Goal: Find specific page/section: Find specific page/section

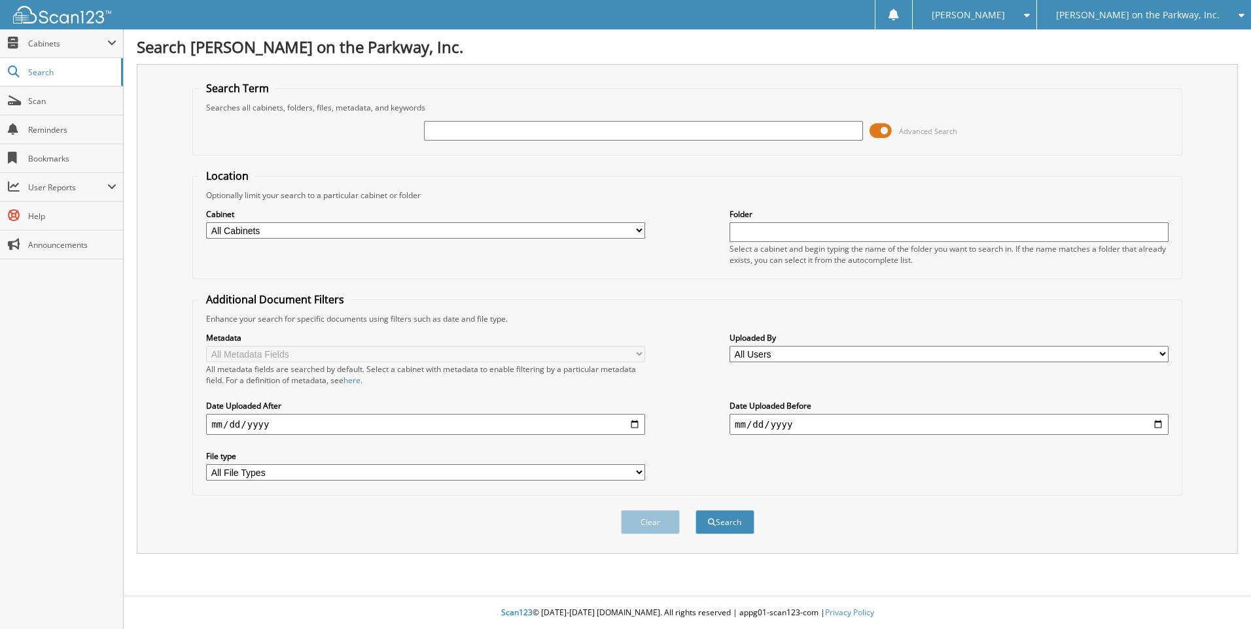
click at [570, 133] on input "text" at bounding box center [643, 131] width 439 height 20
type input "[PERSON_NAME]"
click at [695, 510] on button "Search" at bounding box center [724, 522] width 59 height 24
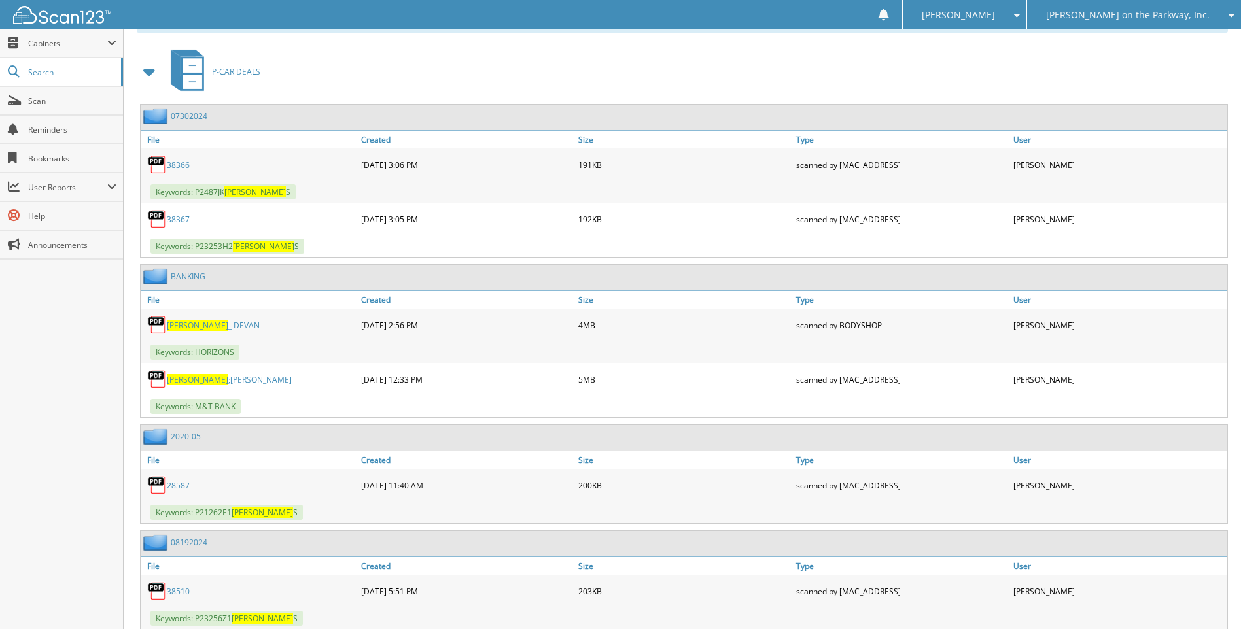
scroll to position [654, 0]
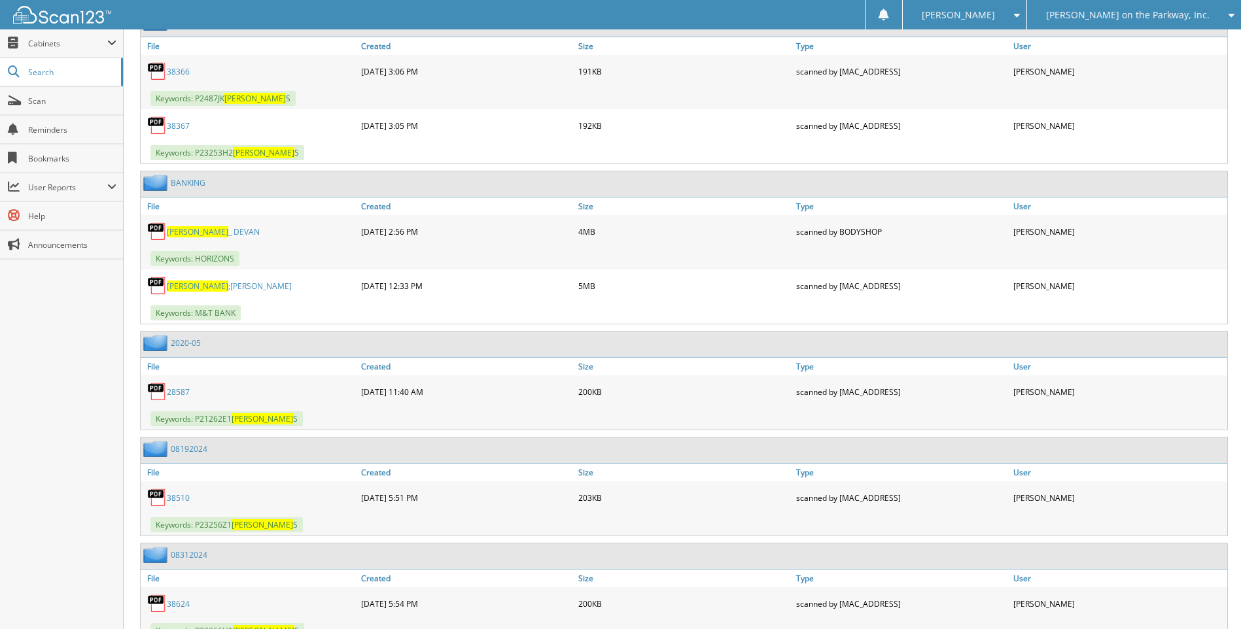
click at [201, 288] on span "NEWMAN" at bounding box center [197, 286] width 61 height 11
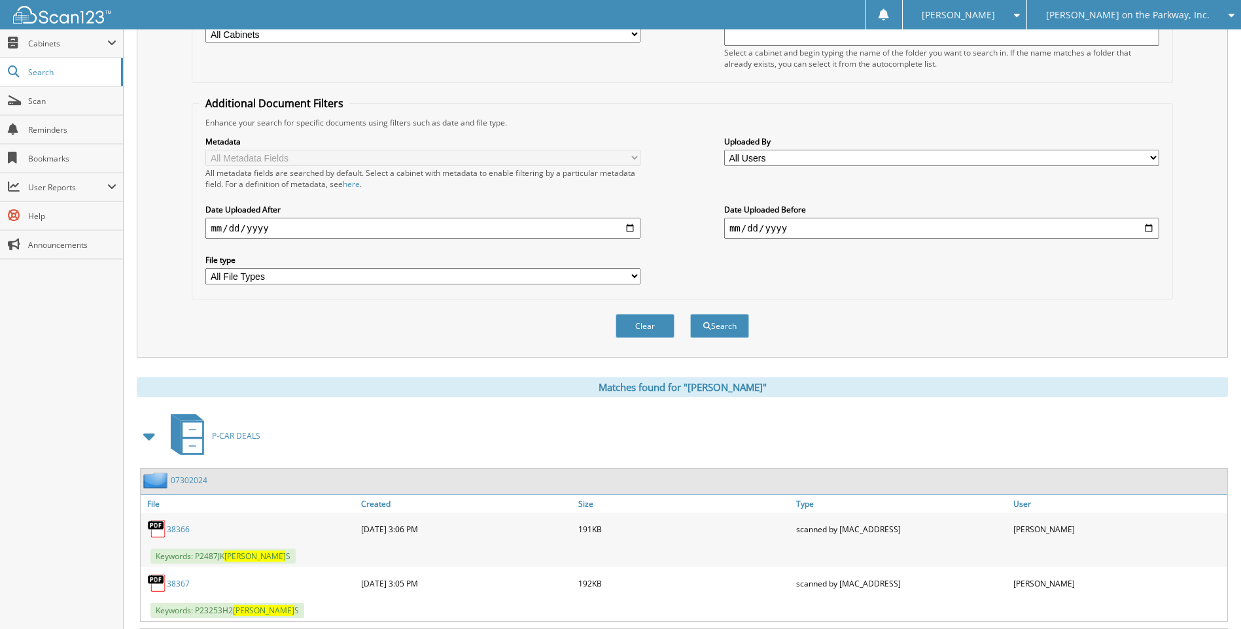
scroll to position [0, 0]
